Goal: Obtain resource: Download file/media

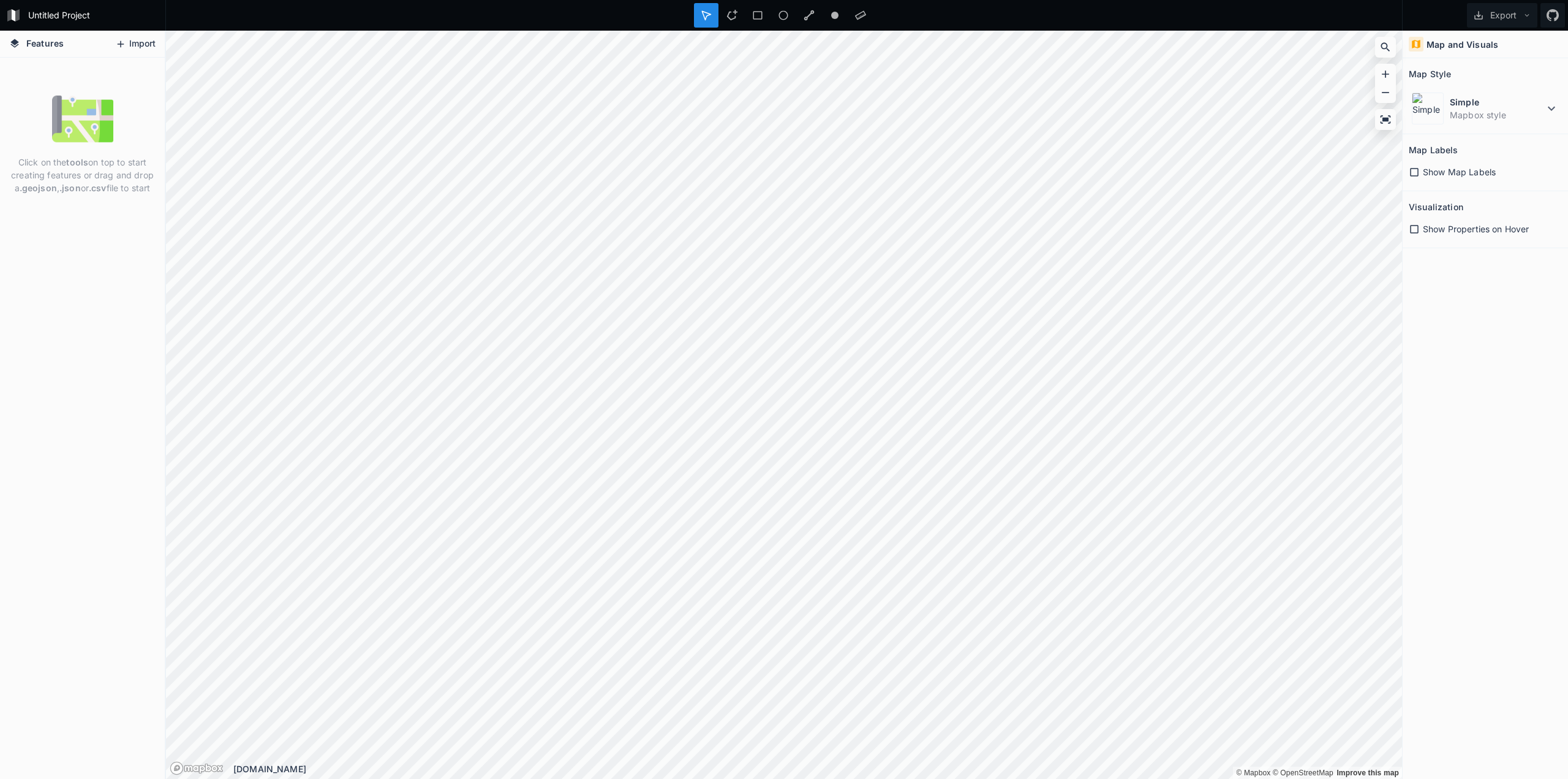
click at [124, 46] on icon at bounding box center [120, 44] width 11 height 11
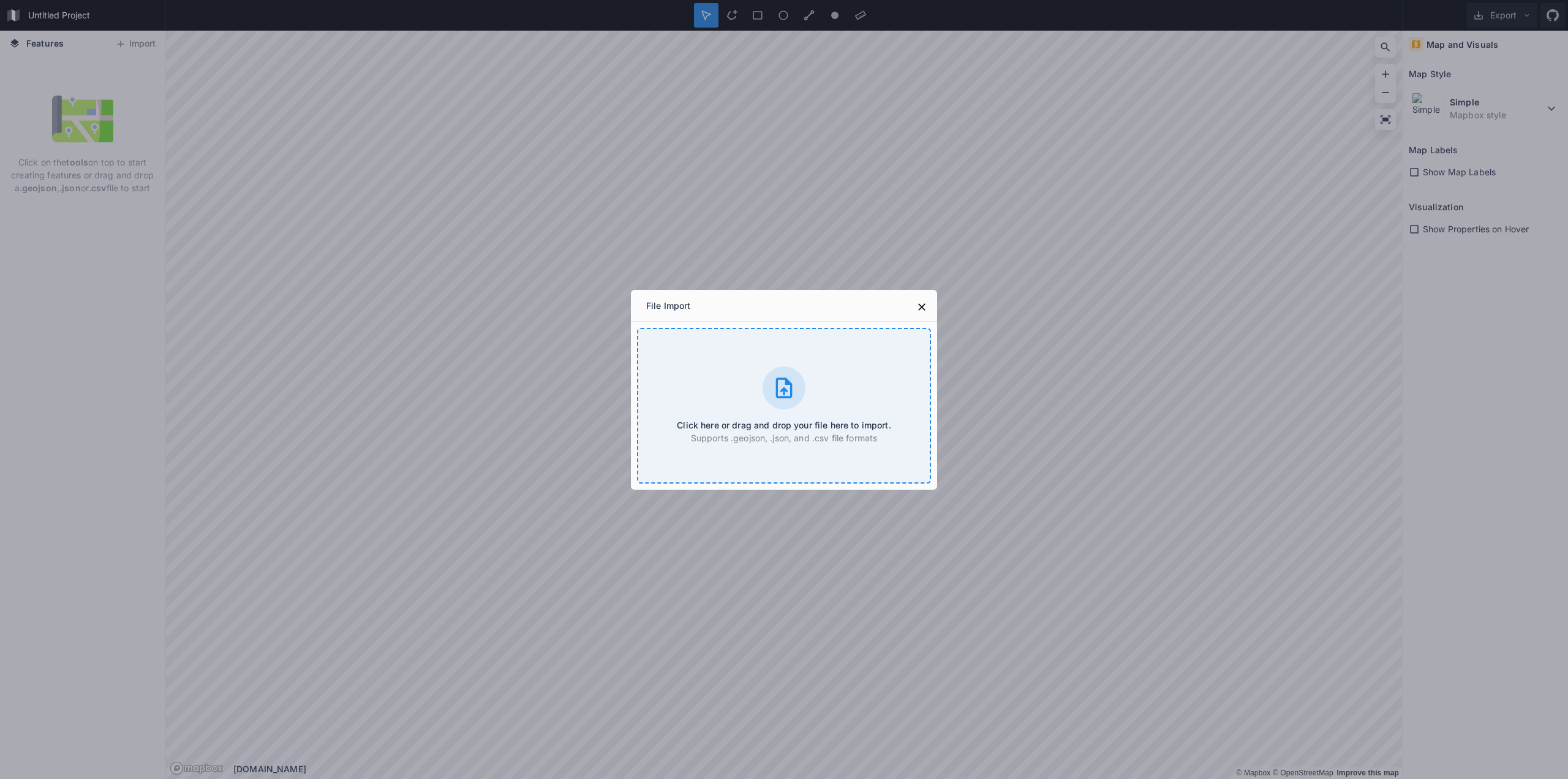
click at [817, 412] on div "Click here or drag and drop your file here to import. Supports .geojson, .json,…" at bounding box center [784, 405] width 294 height 156
click at [920, 303] on icon at bounding box center [922, 306] width 12 height 12
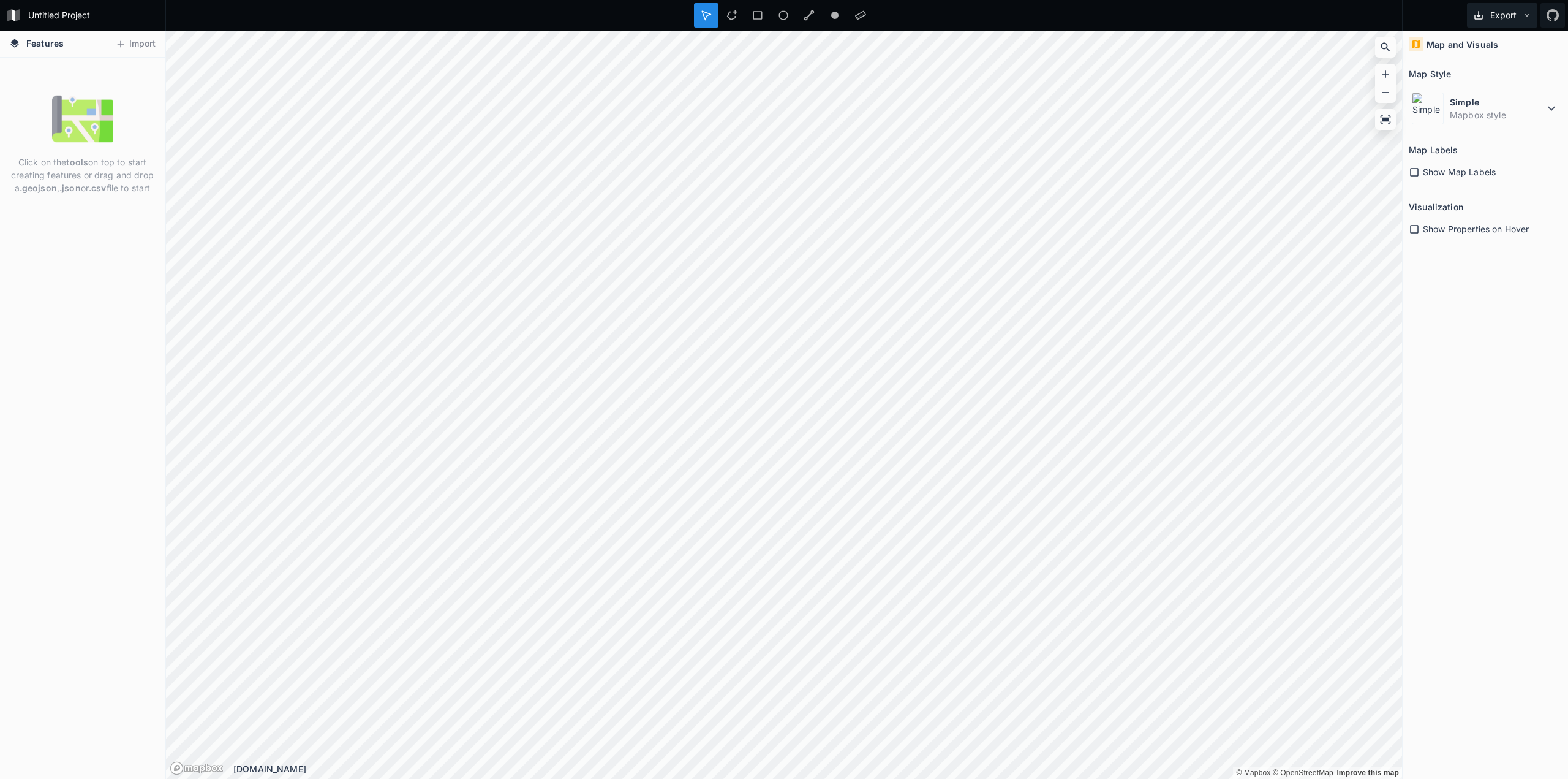
click at [1519, 19] on button "Export" at bounding box center [1502, 15] width 70 height 24
click at [1492, 83] on div "Export as .geojson" at bounding box center [1500, 95] width 122 height 25
click at [1532, 68] on div "Map Style" at bounding box center [1485, 74] width 153 height 19
click at [1518, 13] on button "Export" at bounding box center [1502, 15] width 70 height 24
click at [1507, 304] on div "Map and Visuals Map Style Simple Mapbox style Map Labels Show Map Labels Visual…" at bounding box center [1485, 404] width 165 height 748
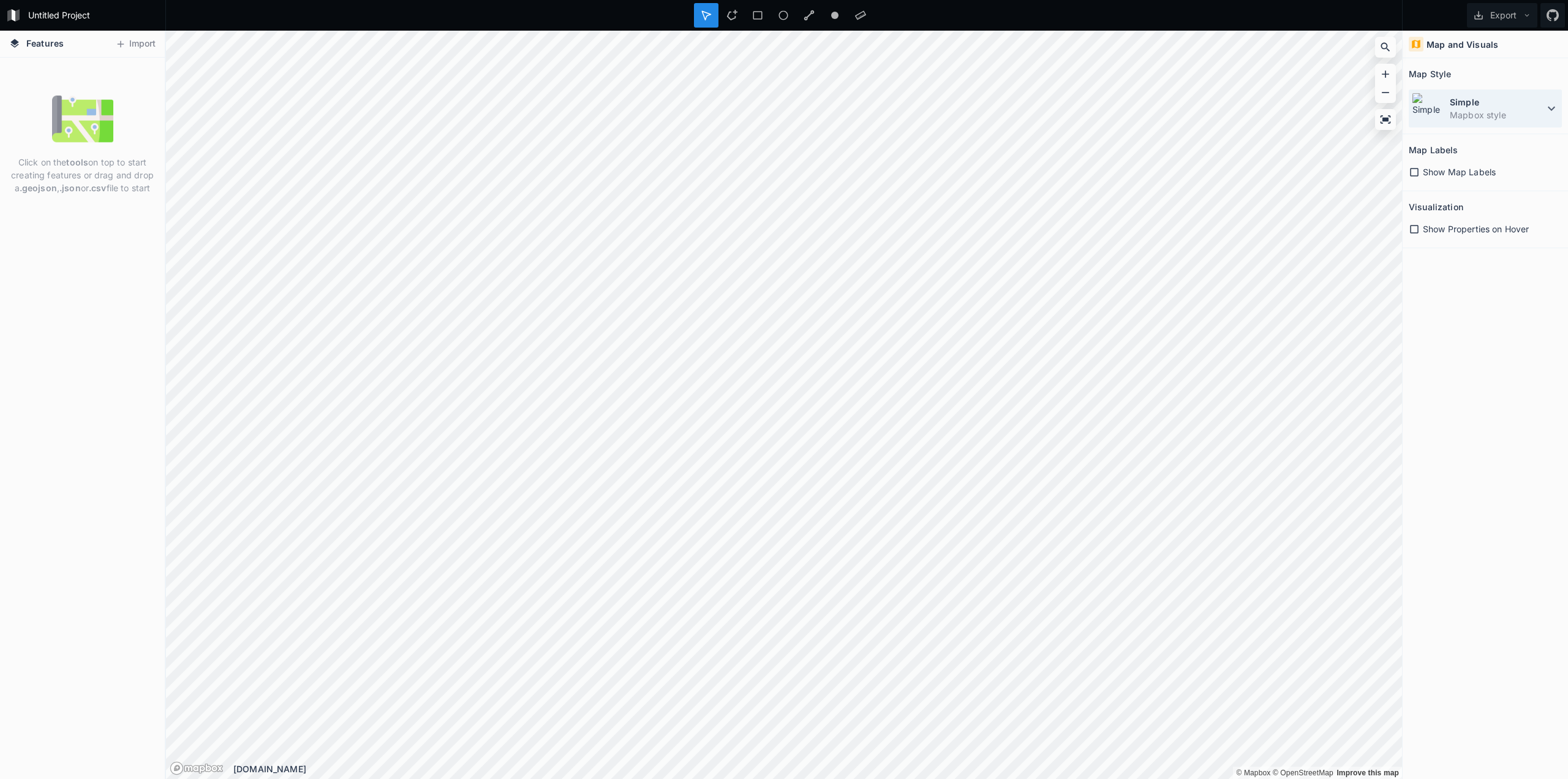
click at [1493, 109] on dd "Mapbox style" at bounding box center [1496, 115] width 94 height 13
click at [1500, 74] on div "Map Style" at bounding box center [1485, 74] width 153 height 19
click at [1555, 17] on icon at bounding box center [1552, 15] width 12 height 12
click at [1514, 16] on button "Export" at bounding box center [1502, 15] width 70 height 24
click at [1513, 16] on button "Export" at bounding box center [1502, 15] width 70 height 24
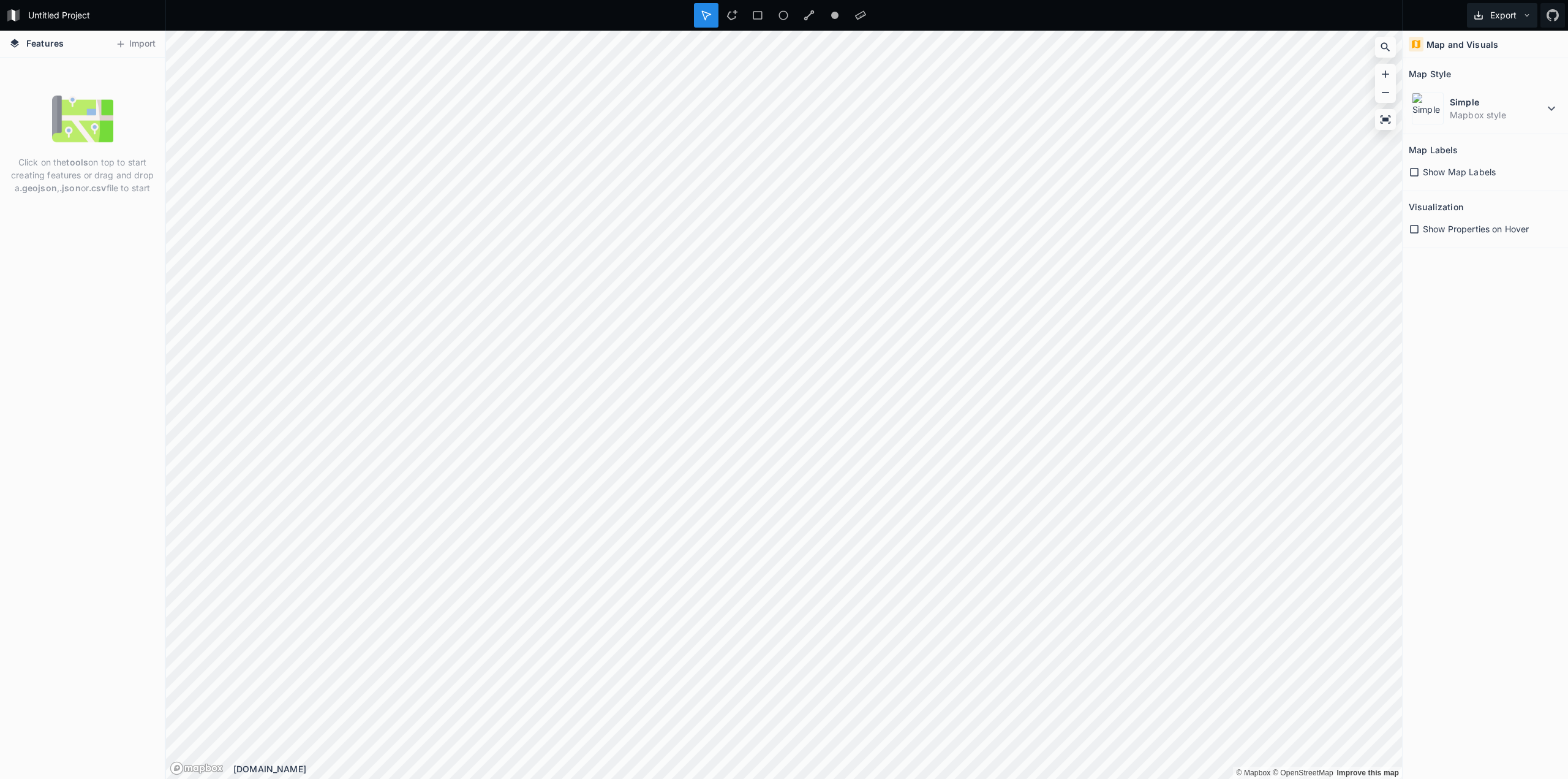
click at [1481, 16] on icon at bounding box center [1478, 15] width 11 height 11
click at [1500, 290] on div "Map and Visuals Map Style Simple Mapbox style Map Labels Show Map Labels Visual…" at bounding box center [1485, 404] width 165 height 748
click at [123, 49] on icon at bounding box center [120, 44] width 11 height 11
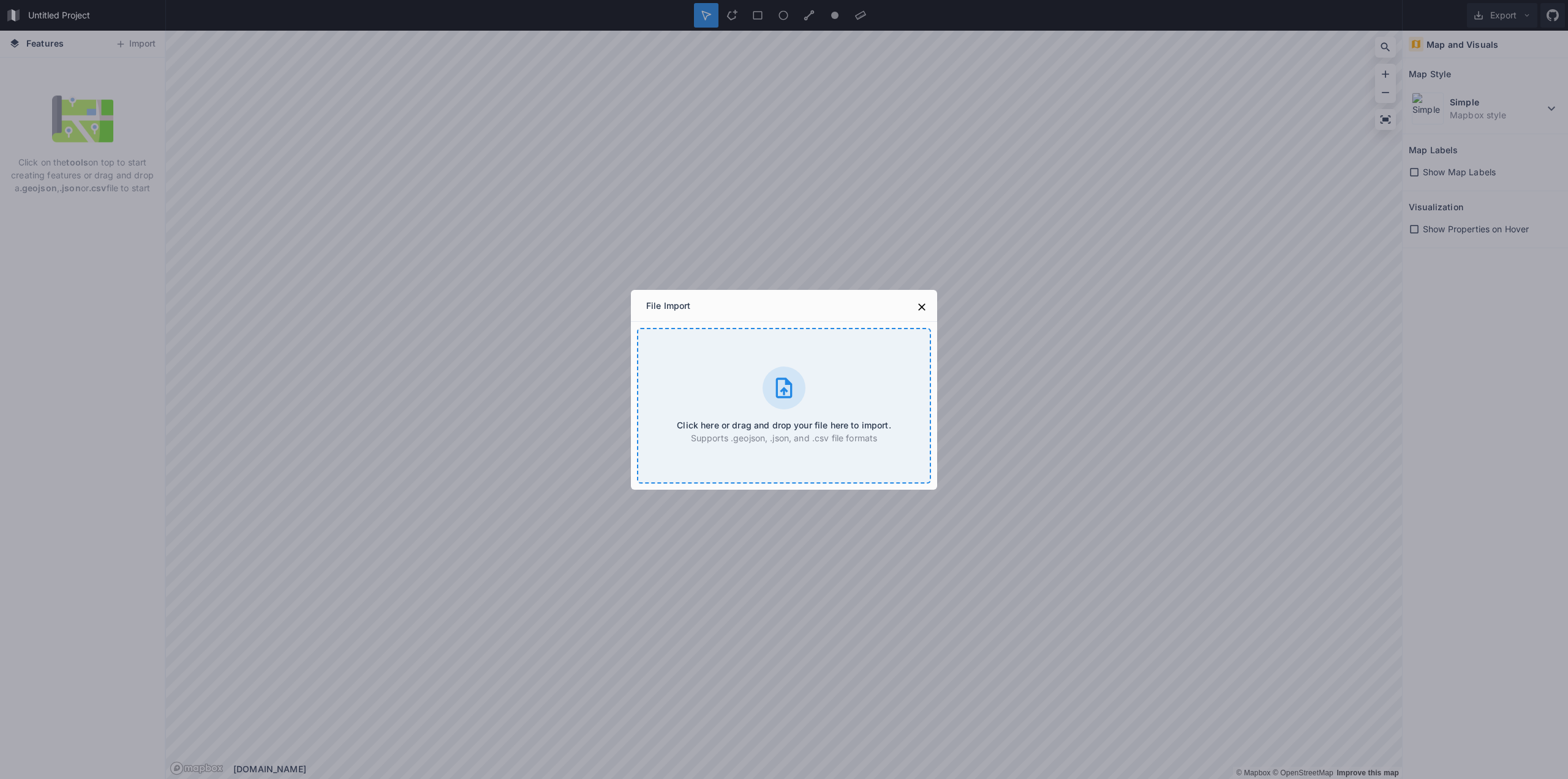
click at [777, 418] on div "Click here or drag and drop your file here to import. Supports .geojson, .json,…" at bounding box center [784, 405] width 294 height 156
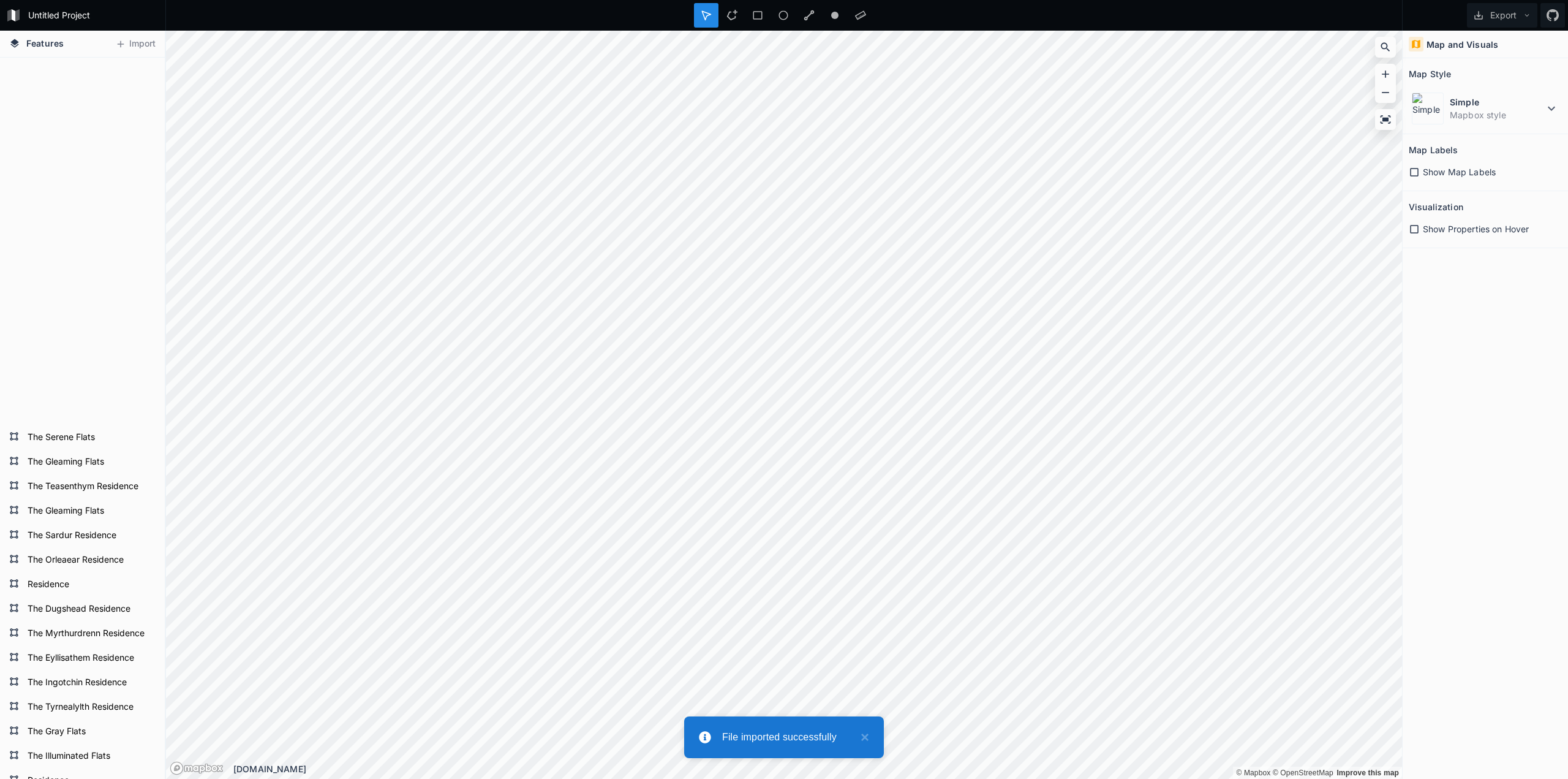
scroll to position [551, 0]
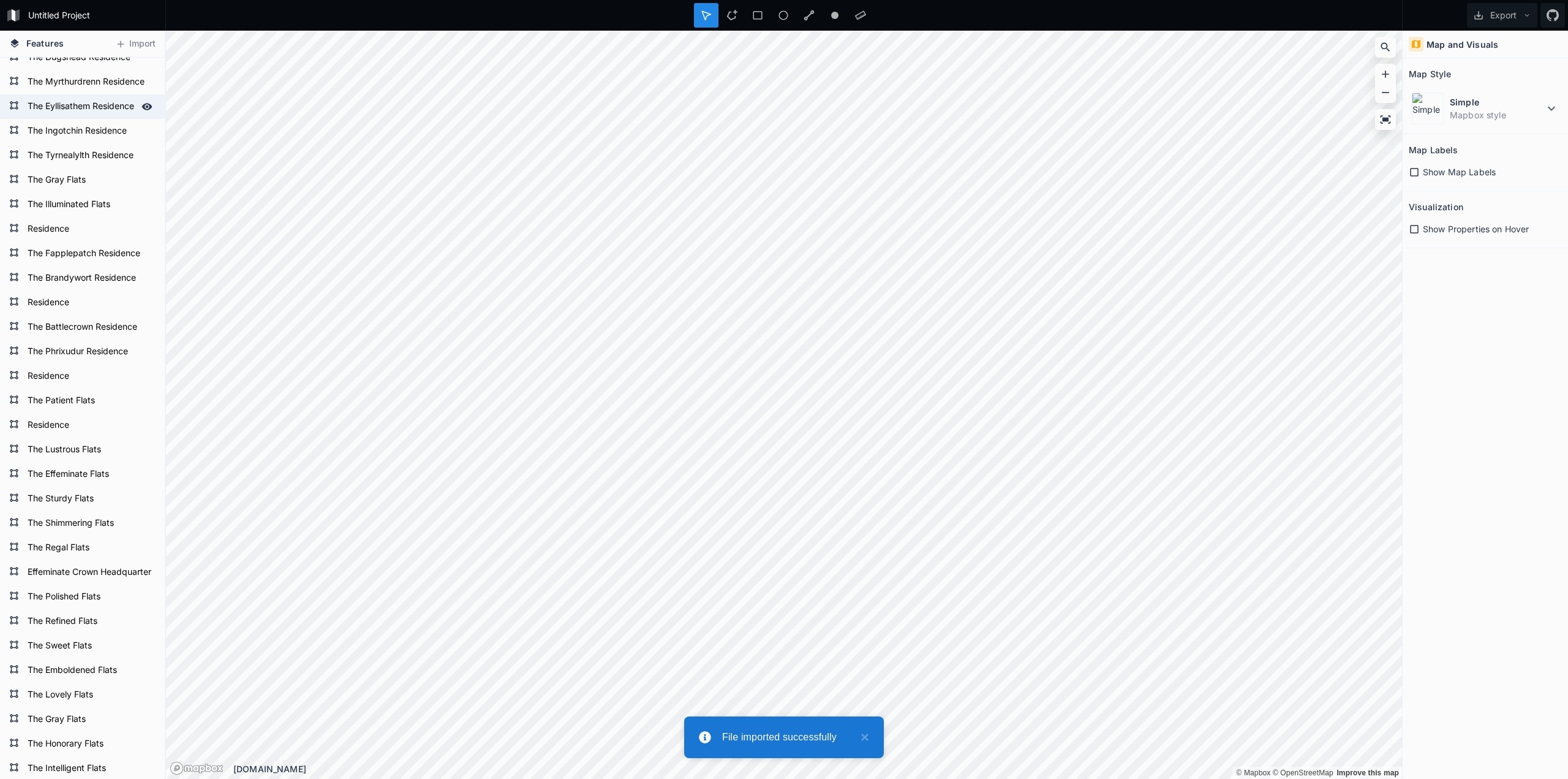
click at [76, 107] on form "The Eyllisathem Residence" at bounding box center [81, 106] width 115 height 19
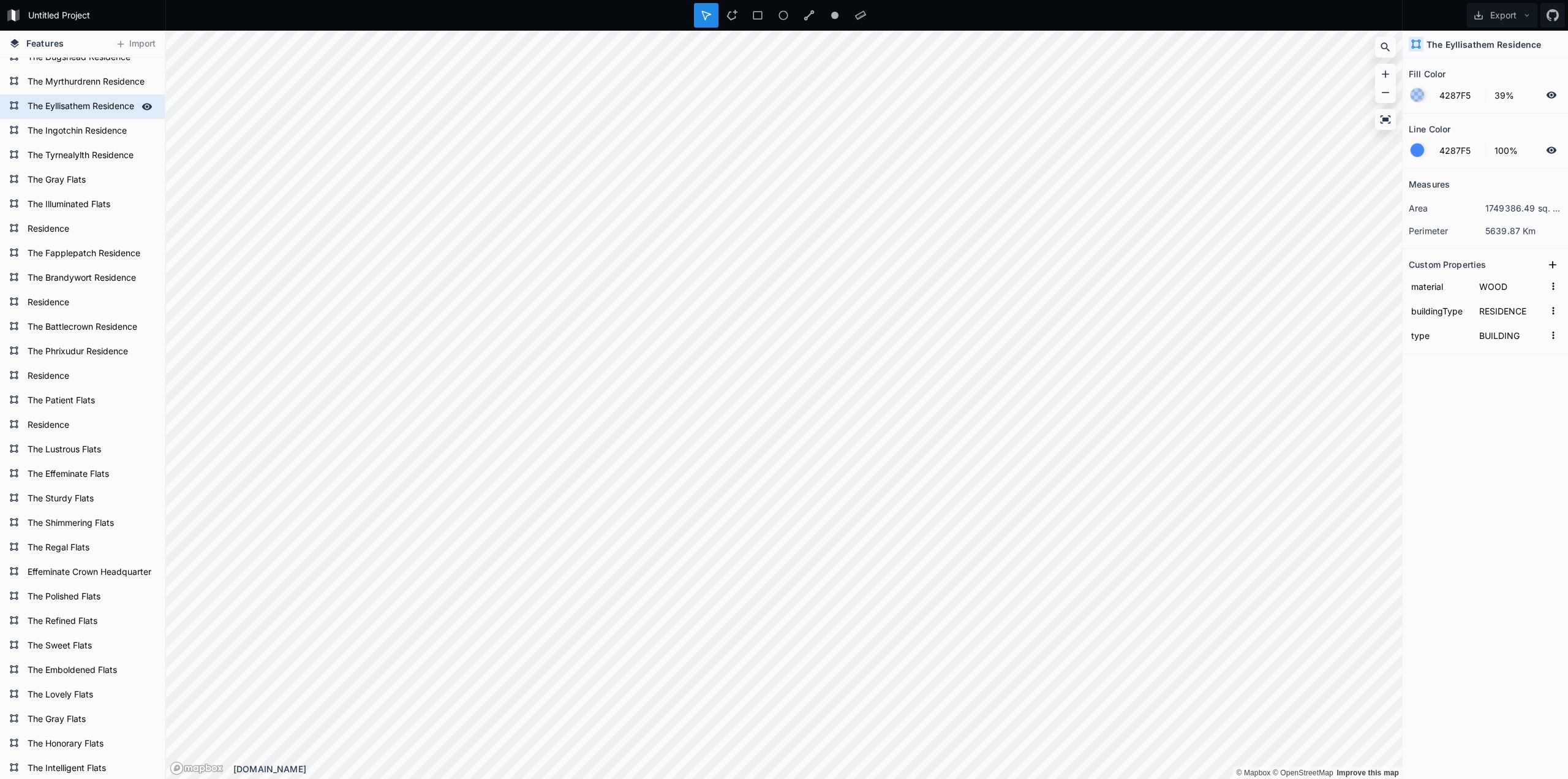
click at [142, 104] on icon at bounding box center [147, 106] width 10 height 7
click at [142, 104] on icon at bounding box center [147, 106] width 9 height 8
drag, startPoint x: 92, startPoint y: 140, endPoint x: 80, endPoint y: 337, distance: 197.4
click at [92, 141] on div "The Ingotchin Residence" at bounding box center [82, 131] width 164 height 24
click at [74, 227] on form "Residence" at bounding box center [90, 229] width 132 height 19
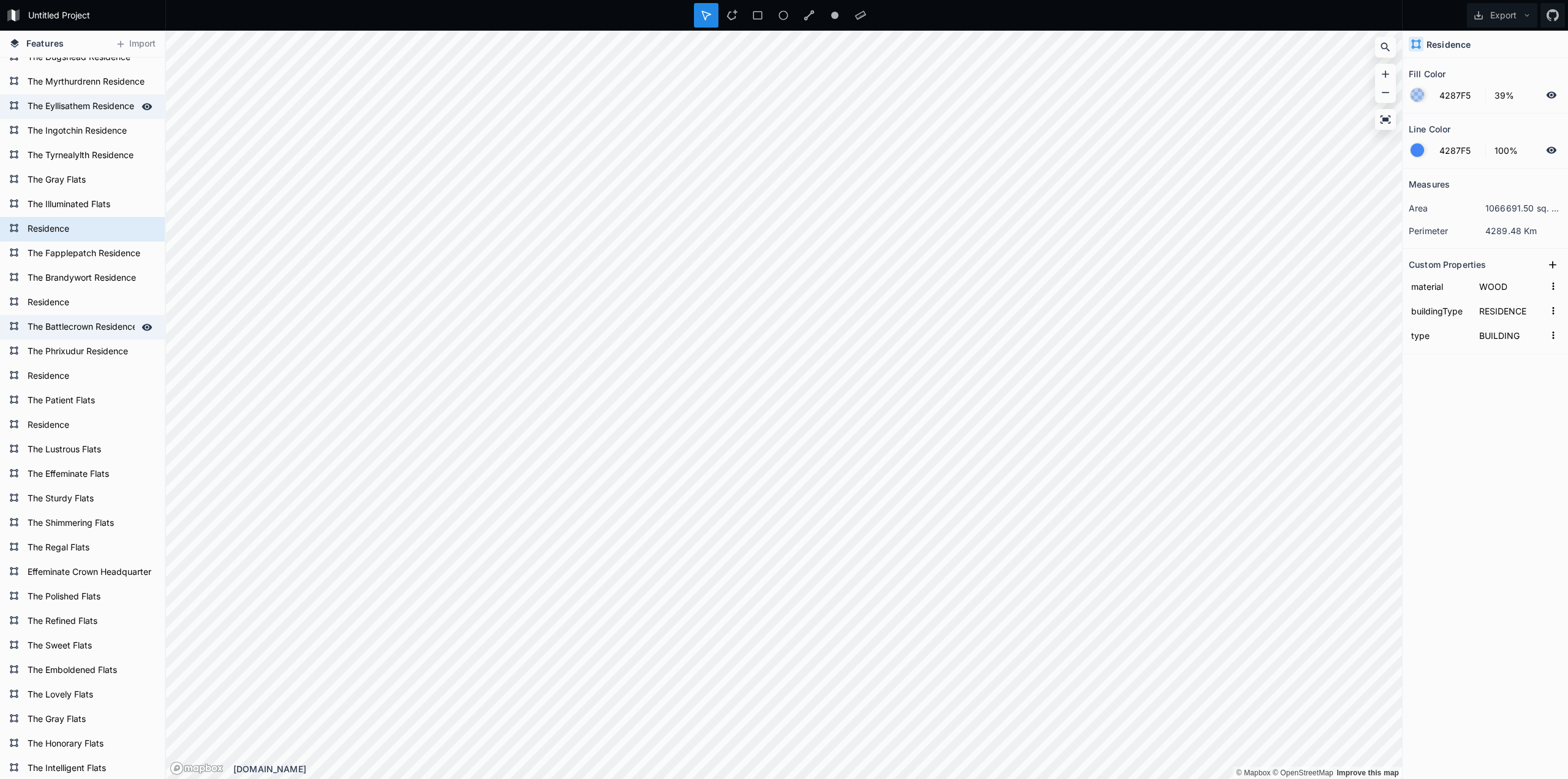
click at [80, 337] on div "The Battlecrown Residence" at bounding box center [82, 327] width 164 height 24
click at [70, 370] on form "Residence" at bounding box center [81, 376] width 115 height 19
drag, startPoint x: 70, startPoint y: 381, endPoint x: 55, endPoint y: 282, distance: 100.1
drag, startPoint x: 49, startPoint y: 265, endPoint x: 42, endPoint y: 26, distance: 239.1
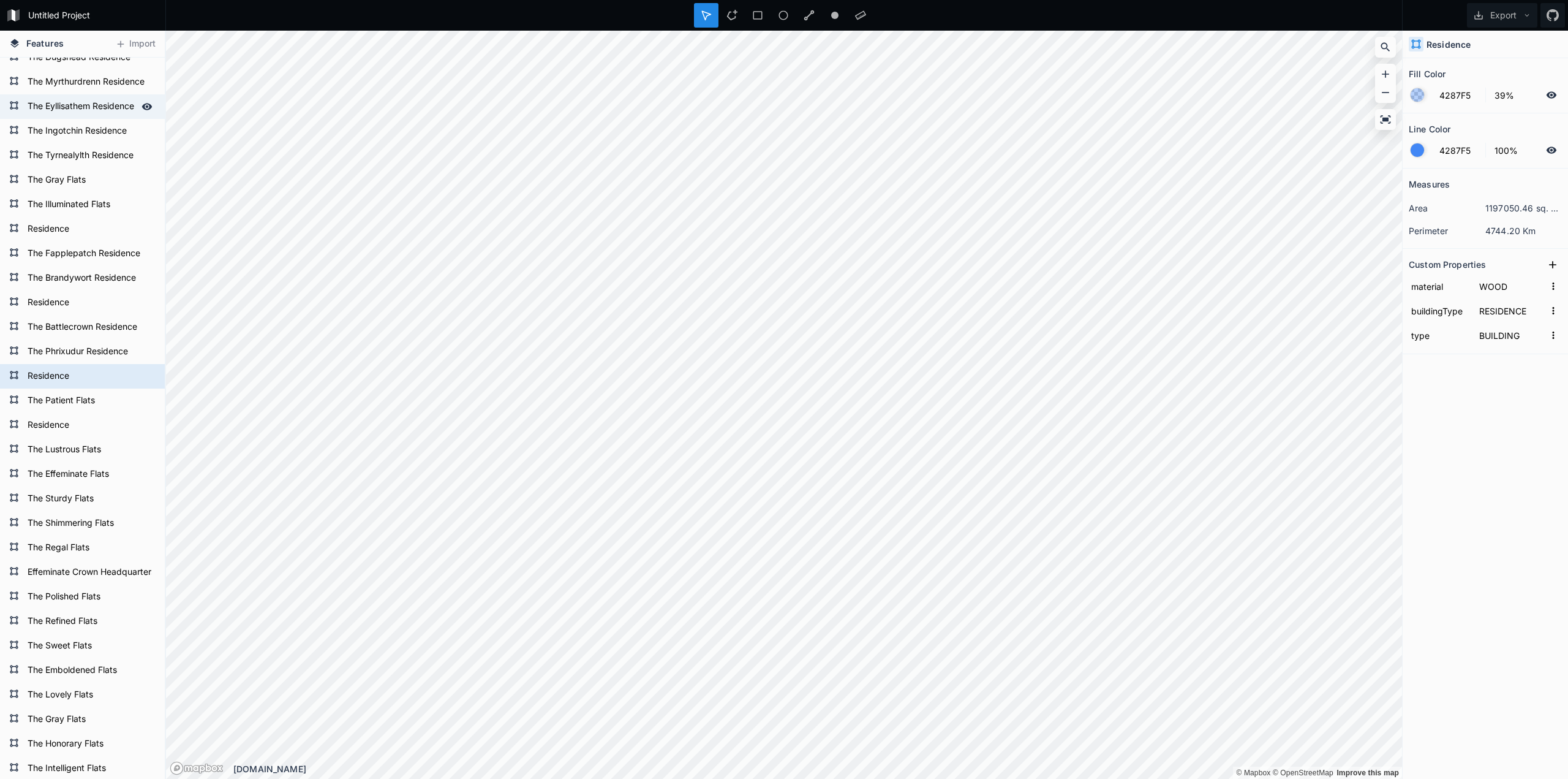
click at [49, 264] on div "The Fapplepatch Residence" at bounding box center [82, 253] width 164 height 24
